Goal: Browse casually

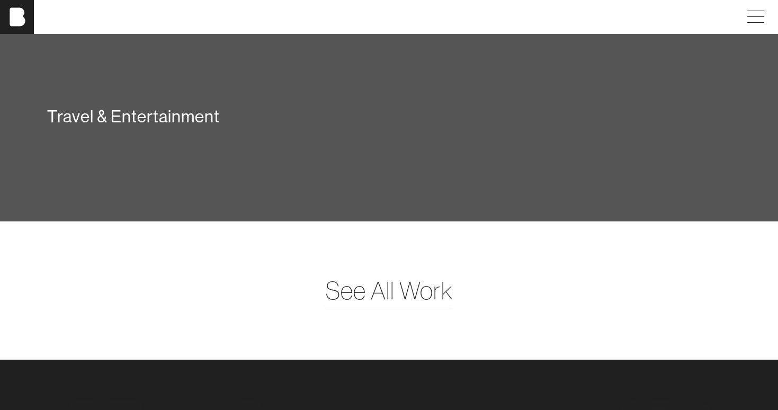
scroll to position [2500, 0]
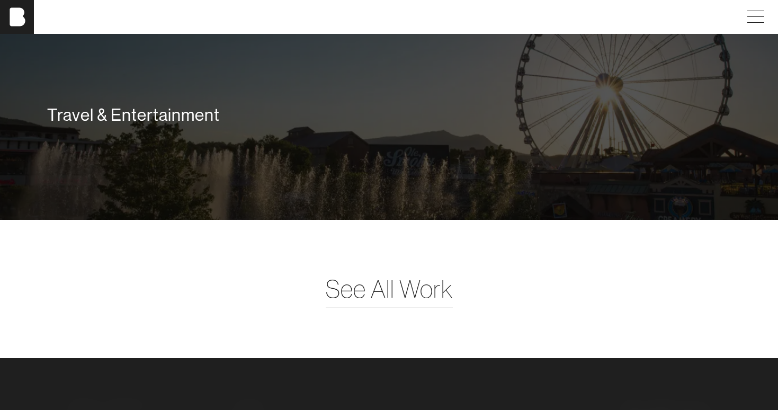
click at [388, 194] on div "Travel & Entertainment" at bounding box center [389, 117] width 778 height 205
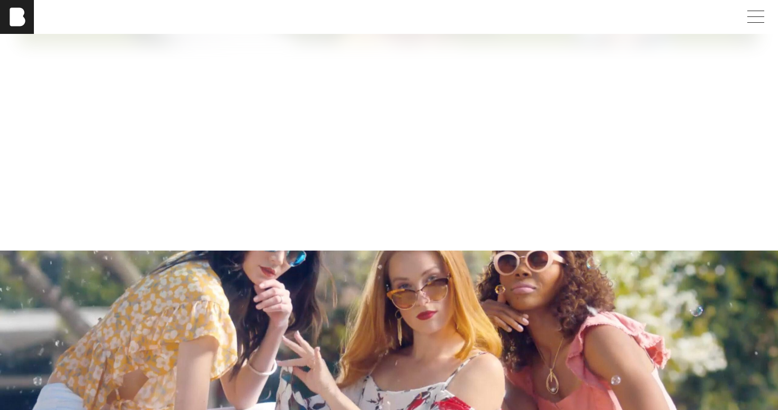
scroll to position [2051, 0]
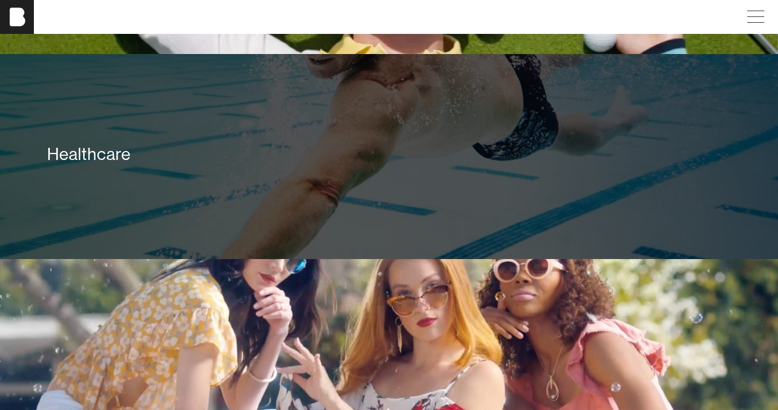
click at [212, 140] on div "Healthcare" at bounding box center [389, 156] width 699 height 76
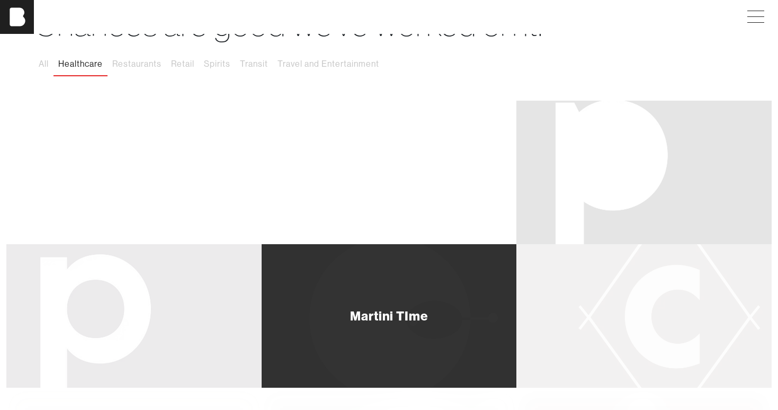
scroll to position [83, 0]
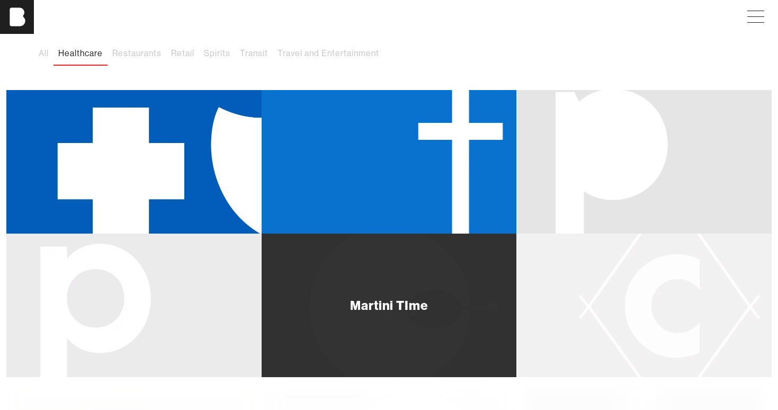
click at [348, 306] on div "Martini TIme" at bounding box center [389, 306] width 255 height 144
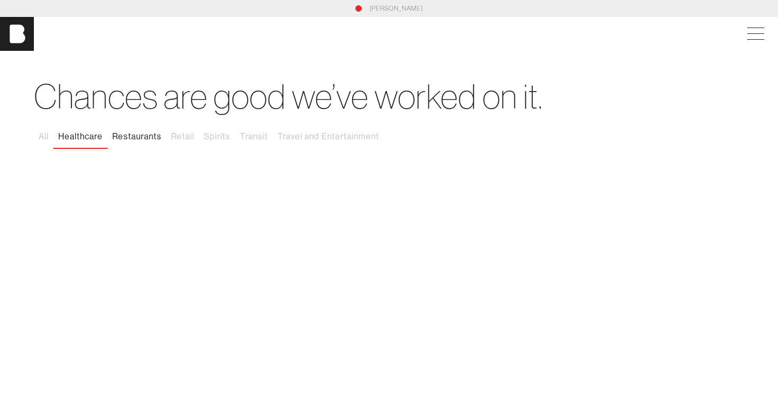
click at [153, 134] on button "Restaurants" at bounding box center [137, 137] width 59 height 22
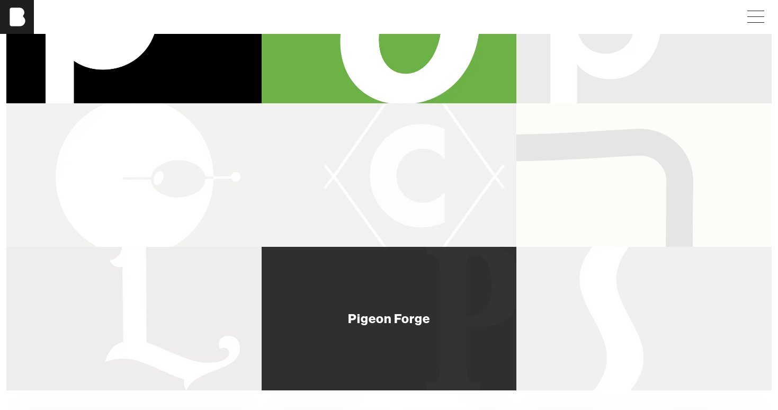
scroll to position [219, 0]
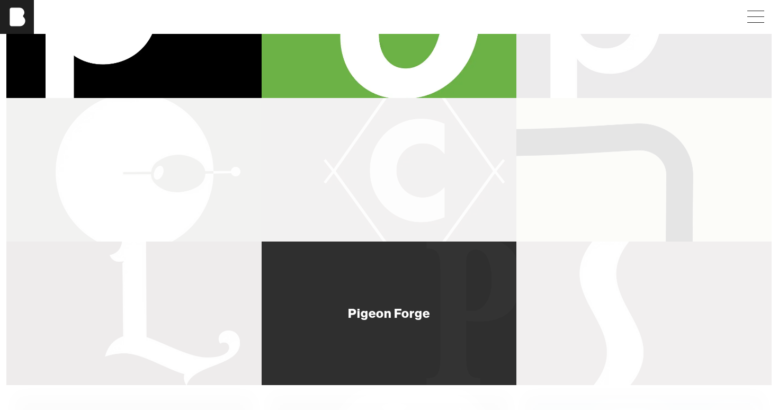
click at [428, 353] on div "Pigeon Forge" at bounding box center [389, 314] width 255 height 144
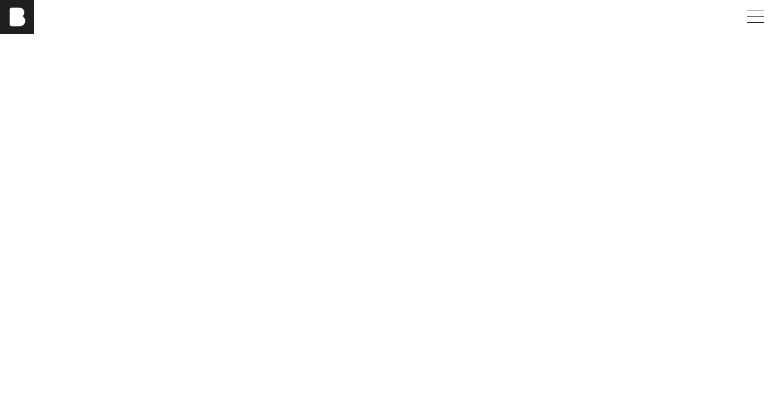
scroll to position [3116, 0]
